Goal: Task Accomplishment & Management: Manage account settings

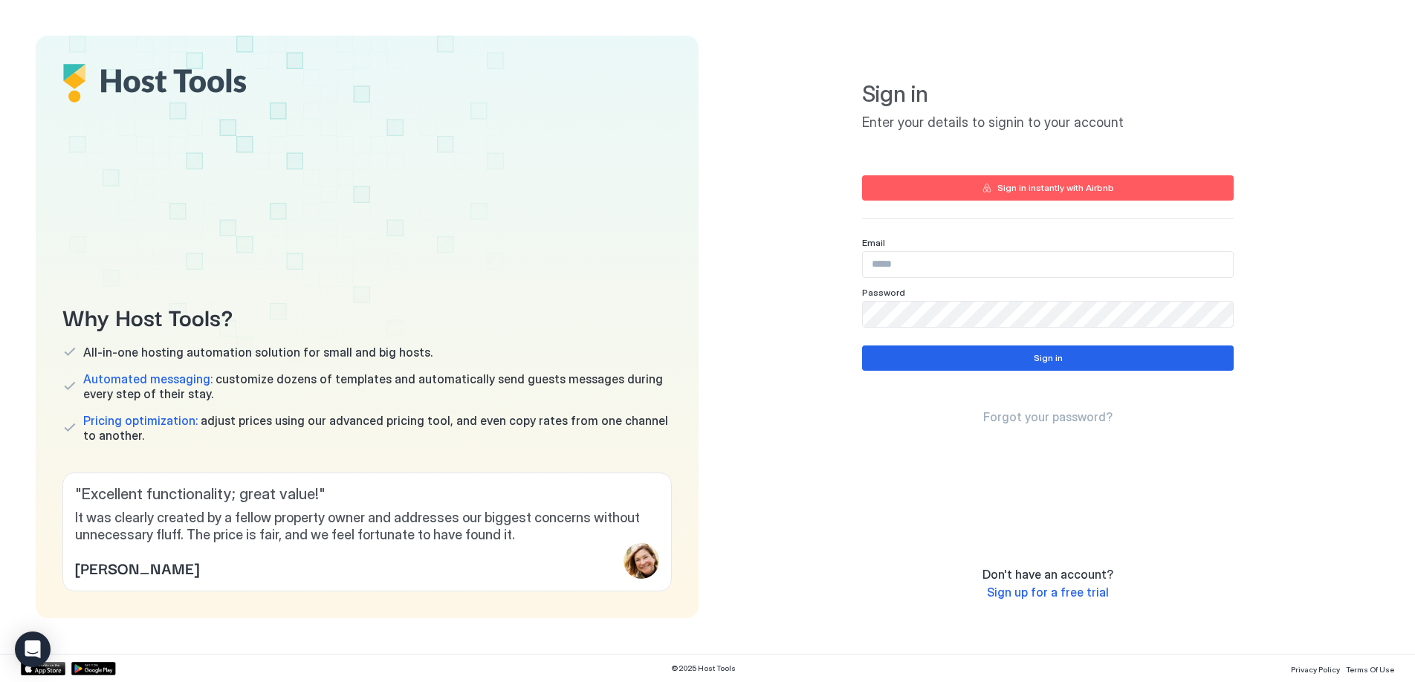
click at [1084, 195] on button "Sign in instantly with Airbnb" at bounding box center [1048, 187] width 372 height 25
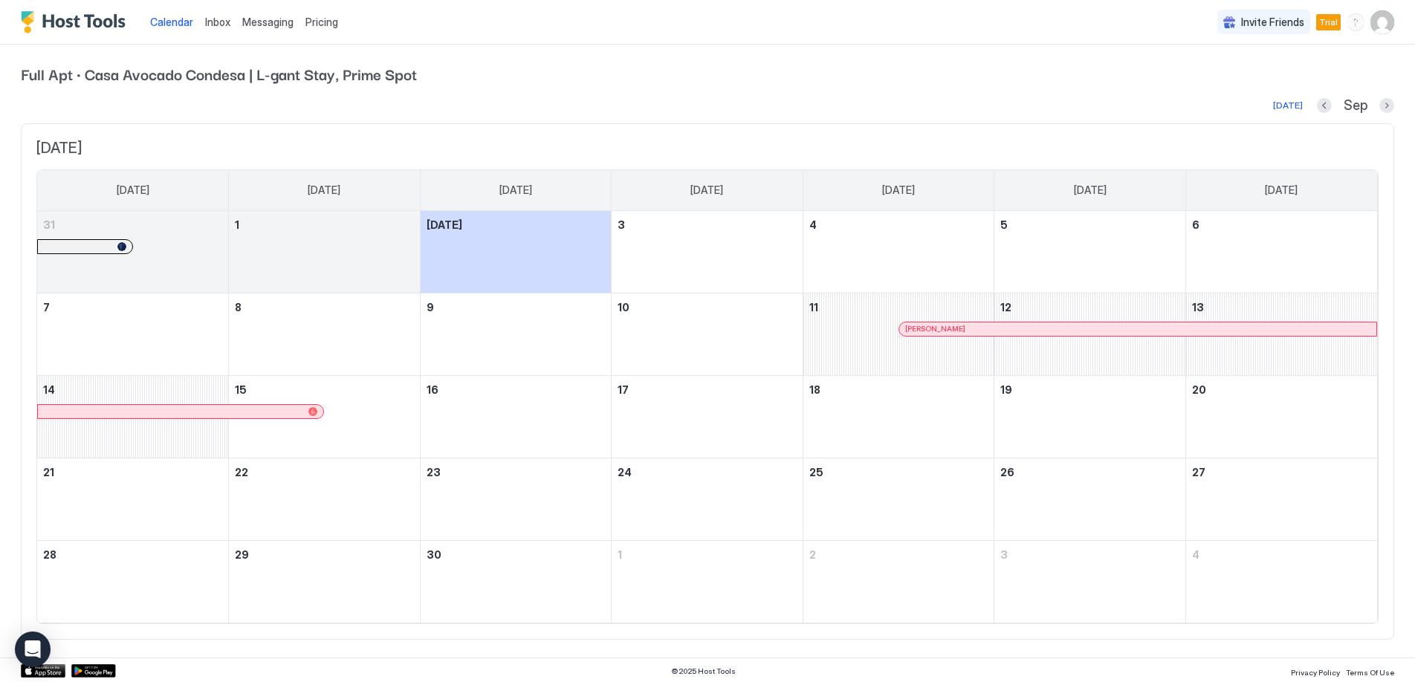
click at [1380, 26] on img "User profile" at bounding box center [1382, 22] width 24 height 24
click at [1233, 82] on span "Settings" at bounding box center [1248, 83] width 40 height 13
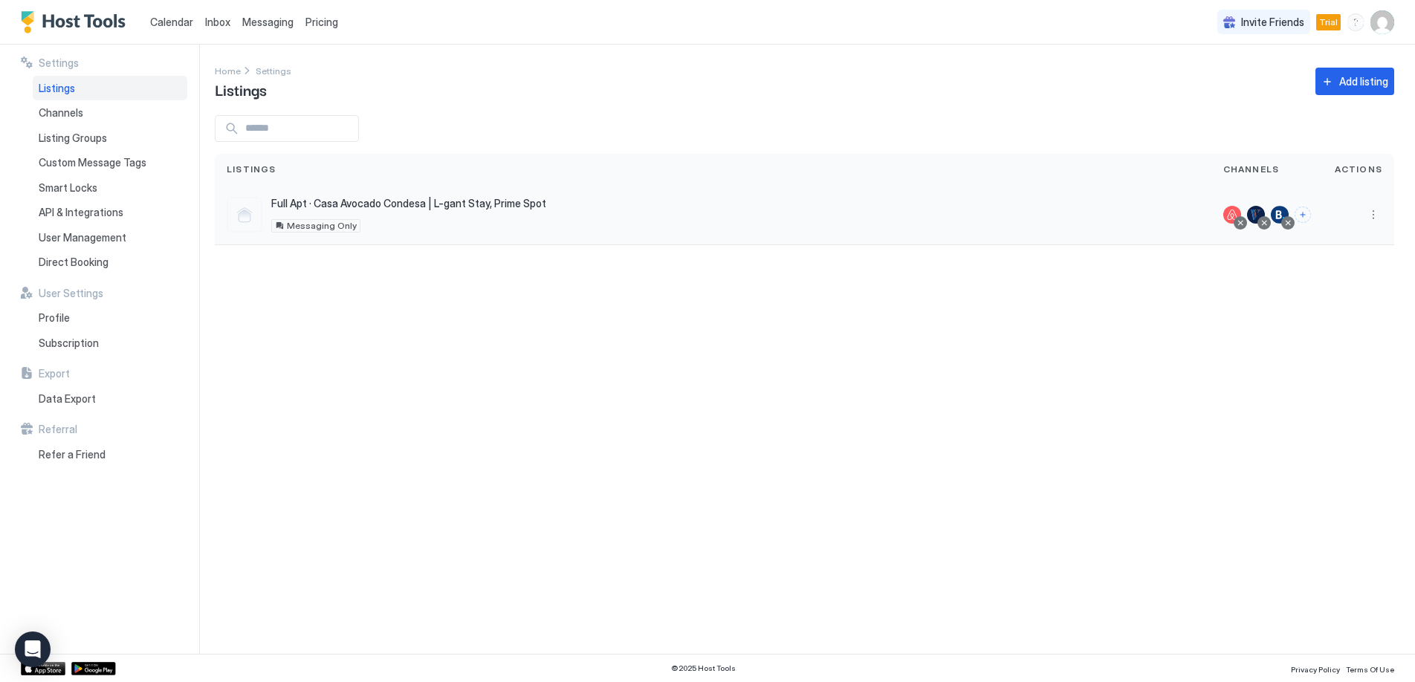
click at [1114, 225] on div "Full Apt · Casa Avocado Condesa | L-gant Stay, Prime Spot Mexico City 06100 MX …" at bounding box center [713, 215] width 973 height 36
click at [1373, 217] on button "More options" at bounding box center [1373, 215] width 18 height 18
click at [1341, 309] on span "Connect Channel" at bounding box center [1343, 307] width 74 height 11
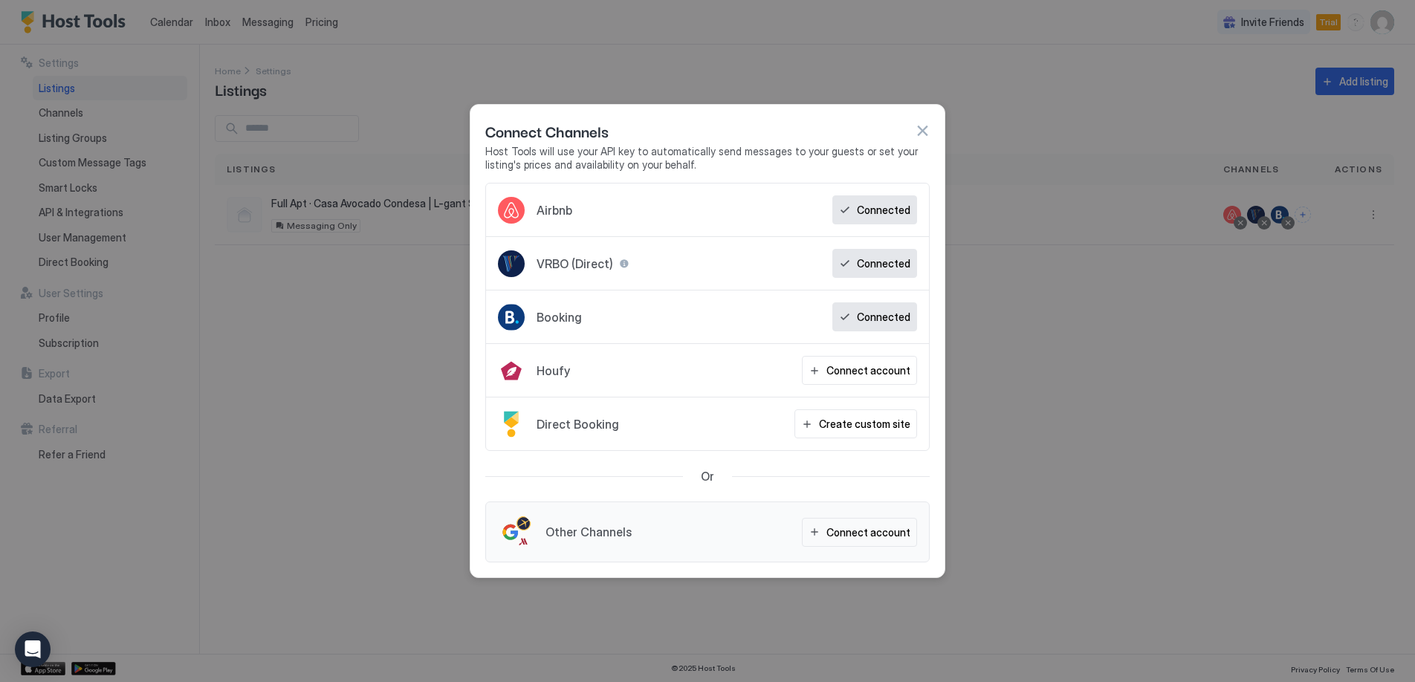
click at [558, 320] on span "Booking" at bounding box center [559, 317] width 45 height 15
click at [925, 130] on button "button" at bounding box center [922, 130] width 15 height 15
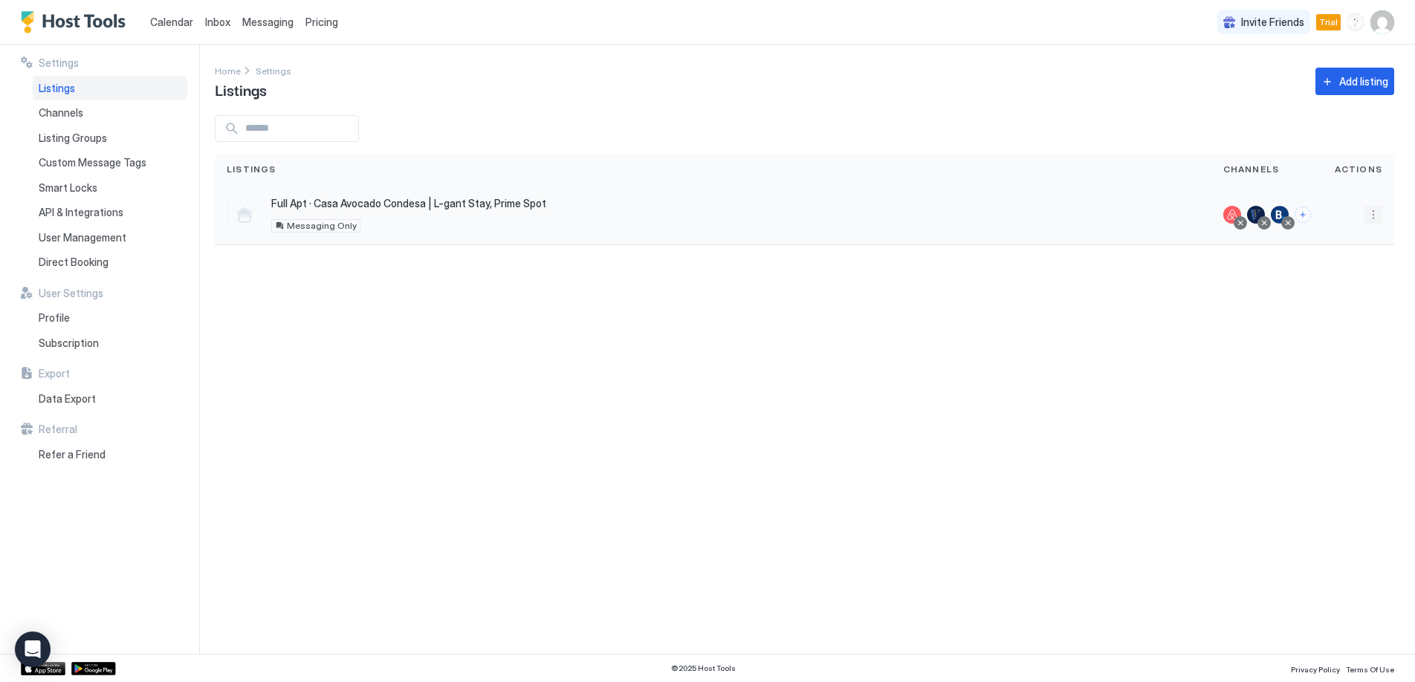
click at [1371, 213] on button "More options" at bounding box center [1373, 215] width 18 height 18
click at [1323, 255] on span "Pricing" at bounding box center [1321, 259] width 30 height 11
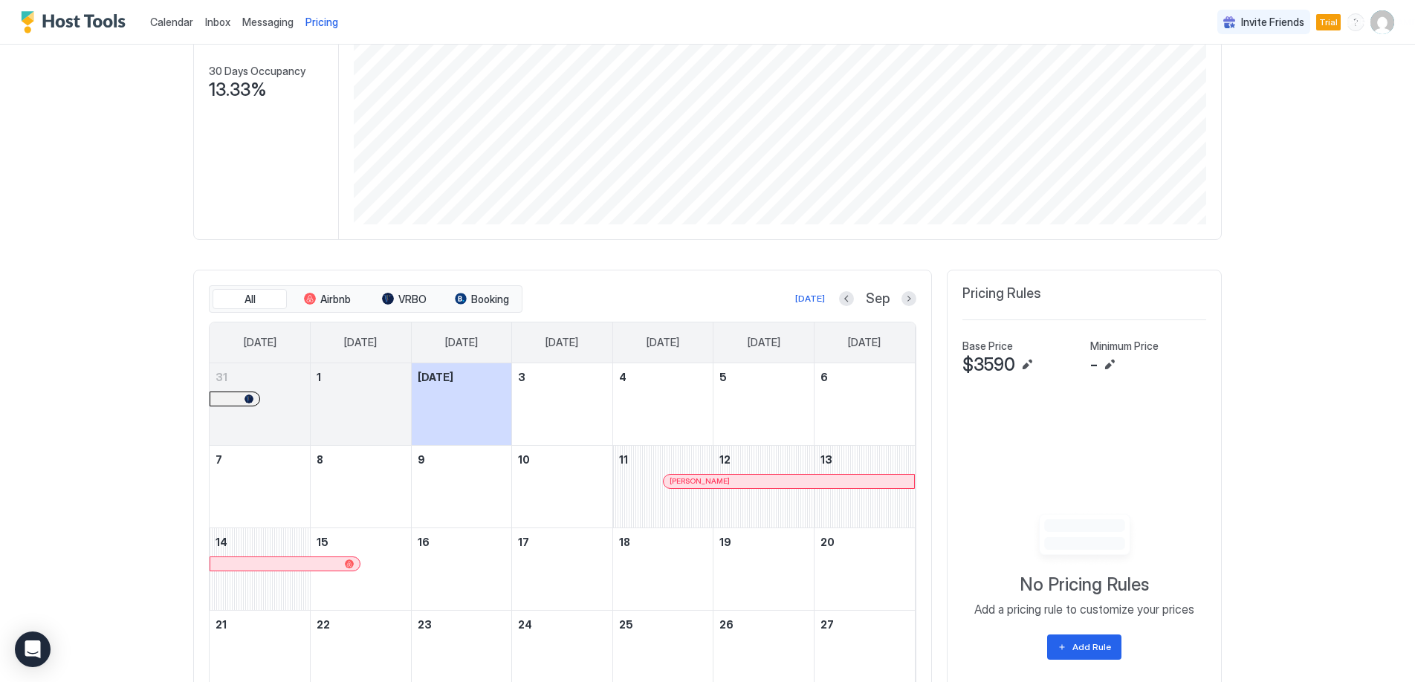
scroll to position [250, 0]
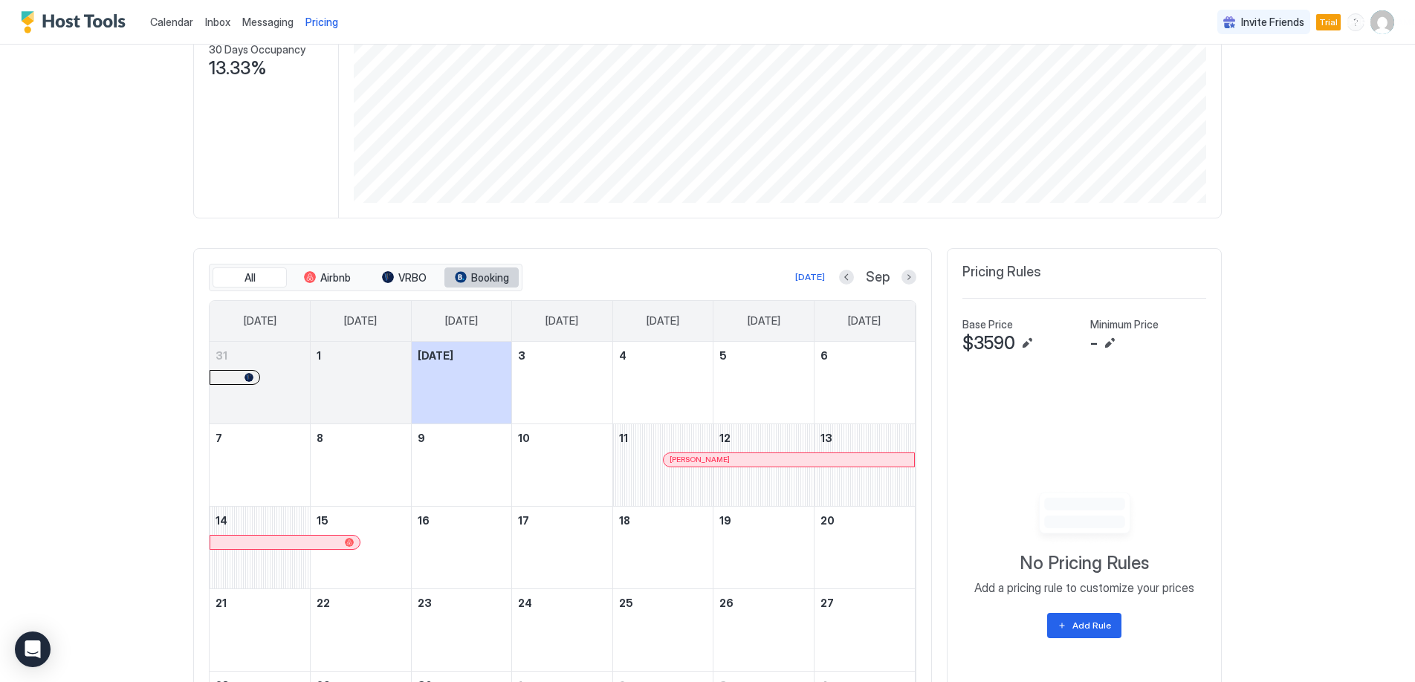
click at [487, 279] on span "Booking" at bounding box center [490, 277] width 38 height 13
click at [498, 286] on button "Booking" at bounding box center [481, 278] width 74 height 21
click at [412, 274] on span "VRBO" at bounding box center [412, 277] width 28 height 13
click at [343, 279] on span "Airbnb" at bounding box center [335, 277] width 30 height 13
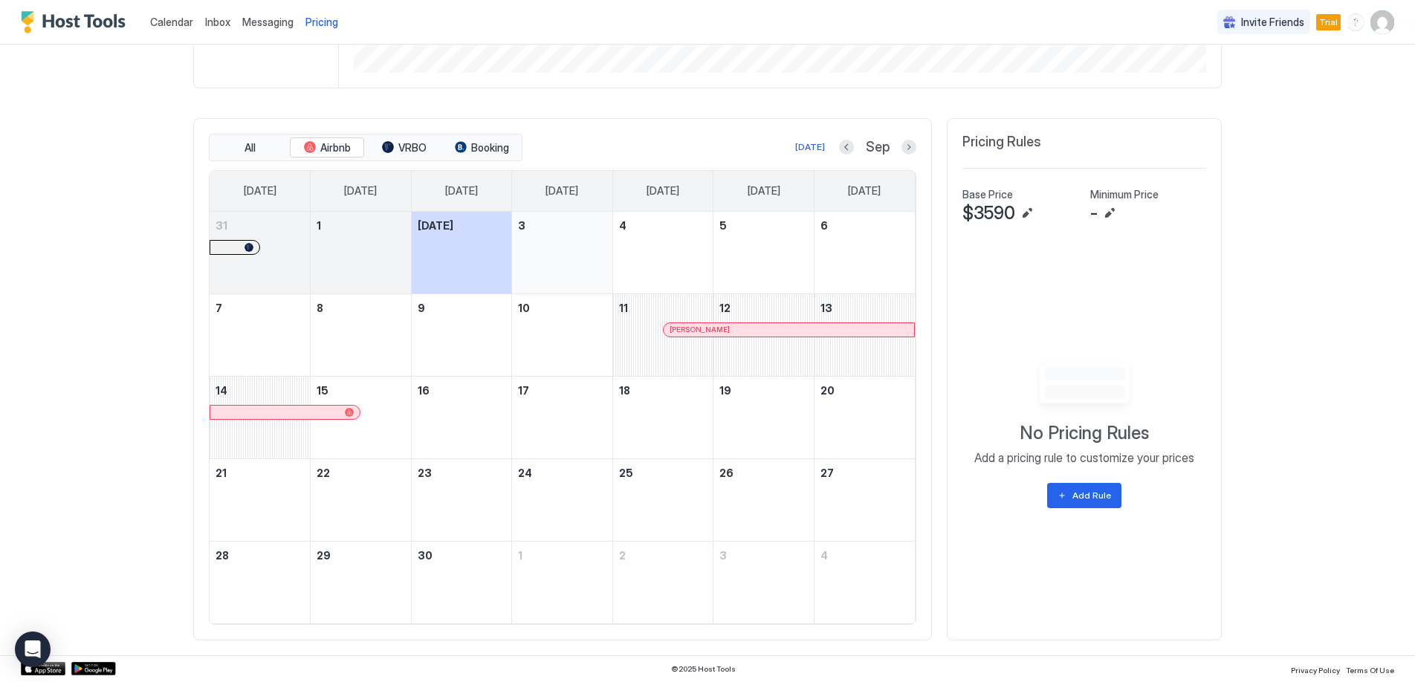
scroll to position [0, 0]
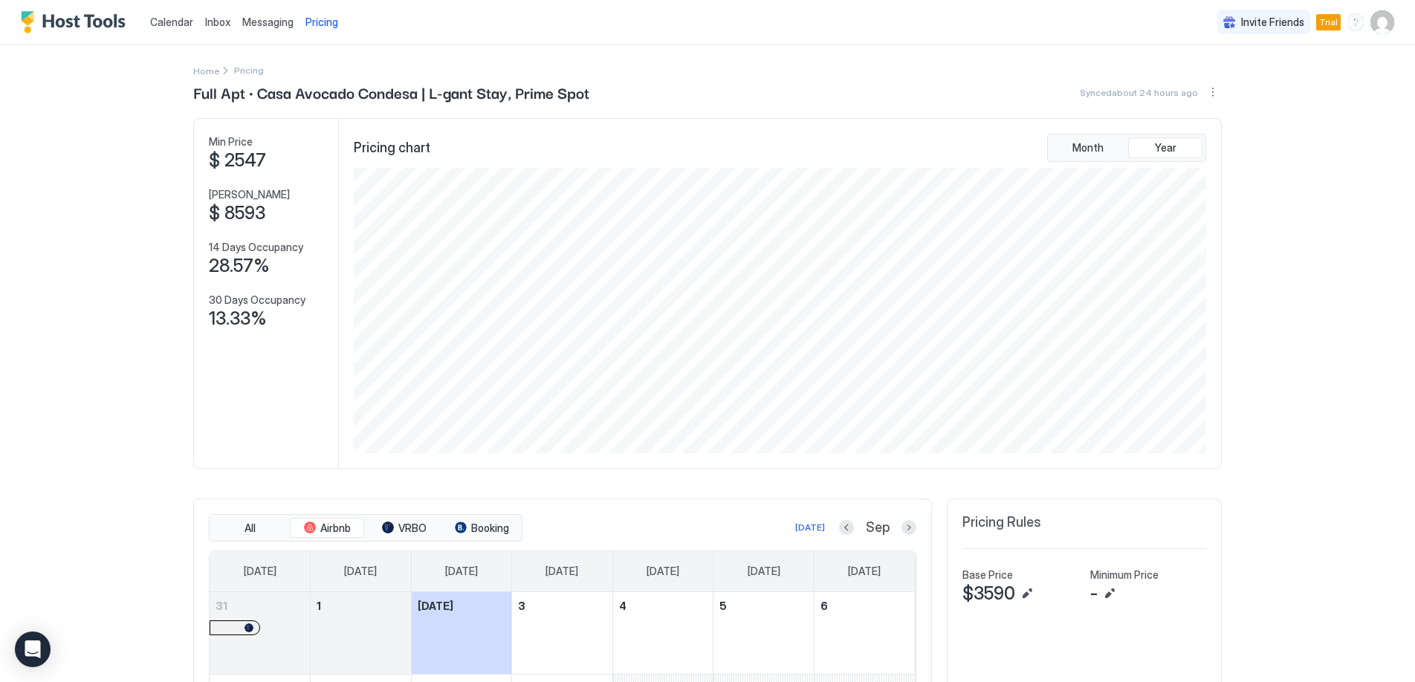
click at [177, 21] on span "Calendar" at bounding box center [171, 22] width 43 height 13
